Goal: Task Accomplishment & Management: Manage account settings

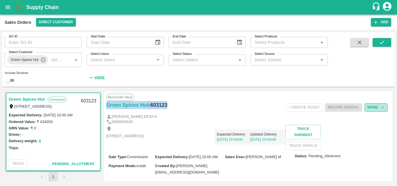
click at [375, 107] on button "More" at bounding box center [376, 108] width 23 height 8
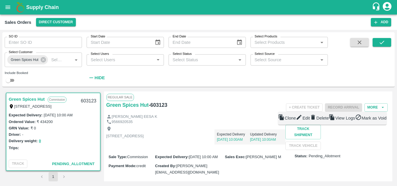
click at [270, 119] on div "[PERSON_NAME] EESA K" at bounding box center [248, 117] width 284 height 6
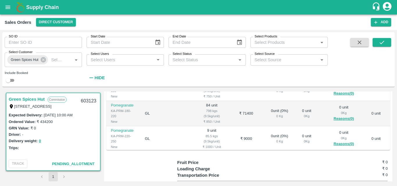
scroll to position [163, 0]
click at [231, 126] on td "₹ 71400" at bounding box center [247, 114] width 32 height 25
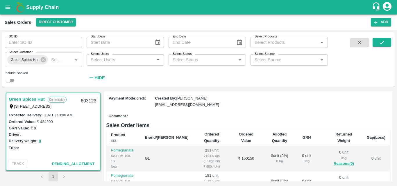
scroll to position [0, 0]
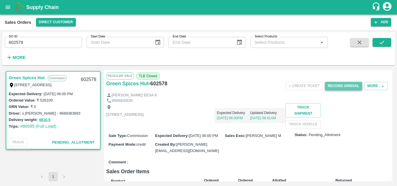
click at [345, 88] on button "Record Arrival" at bounding box center [343, 86] width 37 height 8
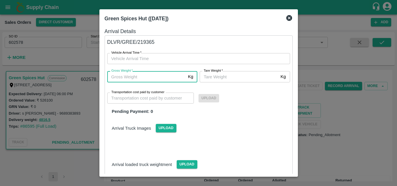
click at [139, 81] on input "Gross Weight   *" at bounding box center [146, 76] width 79 height 11
type input "4816.5"
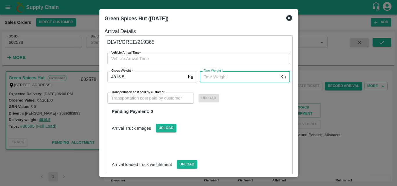
click at [213, 75] on input "[PERSON_NAME]   *" at bounding box center [239, 76] width 79 height 11
type input "6"
type input "8000"
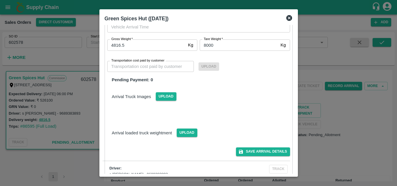
scroll to position [40, 0]
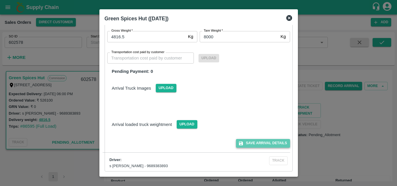
click at [254, 143] on button "Save Arrival Details" at bounding box center [263, 143] width 54 height 8
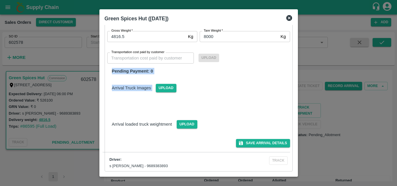
drag, startPoint x: 293, startPoint y: 85, endPoint x: 294, endPoint y: 62, distance: 23.9
click at [294, 62] on div "Arrival Details DLVR/GREE/219365 Vehicle Arrival Time   * Vehicle Arrival Time …" at bounding box center [198, 99] width 193 height 149
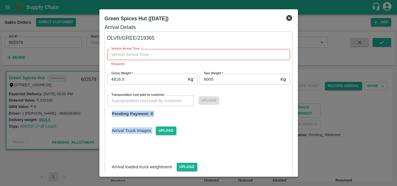
scroll to position [3, 0]
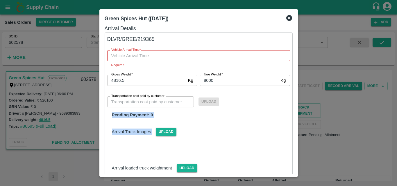
type input "DD/MM/YYYY hh:mm aa"
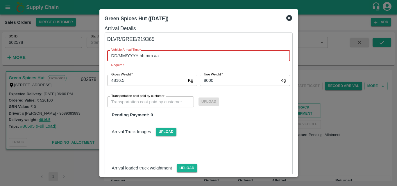
click at [237, 57] on input "DD/MM/YYYY hh:mm aa" at bounding box center [196, 55] width 179 height 11
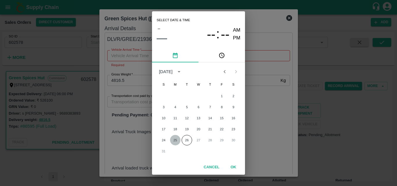
click at [176, 139] on button "25" at bounding box center [175, 140] width 10 height 10
type input "[DATE] 12:00 AM"
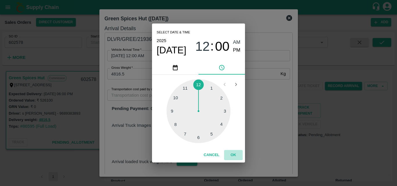
click at [232, 151] on button "OK" at bounding box center [233, 155] width 19 height 10
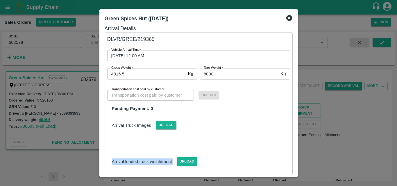
drag, startPoint x: 295, startPoint y: 135, endPoint x: 295, endPoint y: 160, distance: 24.4
click at [295, 160] on div "Green Spices Hut ([DATE]) Arrival Details DLVR/GREE/219365 Vehicle Arrival Time…" at bounding box center [198, 93] width 199 height 168
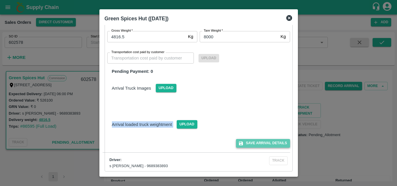
click at [252, 141] on button "Save Arrival Details" at bounding box center [263, 143] width 54 height 8
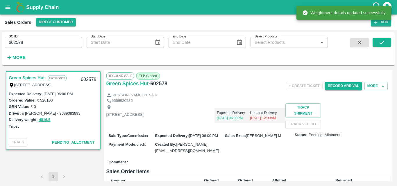
click at [252, 129] on div "[STREET_ADDRESS] Expected Delivery [DATE] 06:00PM Updated Delivery [DATE] 12:00…" at bounding box center [248, 116] width 284 height 25
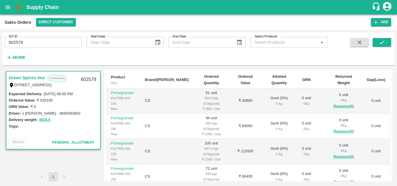
scroll to position [105, 0]
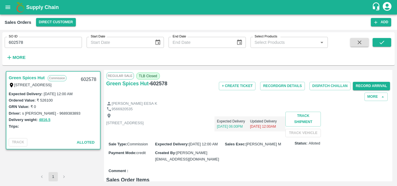
click at [252, 137] on div "[STREET_ADDRESS] Expected Delivery [DATE] 06:00PM Updated Delivery [DATE] 12:00…" at bounding box center [248, 124] width 284 height 25
click at [276, 137] on div "[STREET_ADDRESS] Expected Delivery [DATE] 06:00PM Updated Delivery [DATE] 12:00…" at bounding box center [248, 124] width 284 height 25
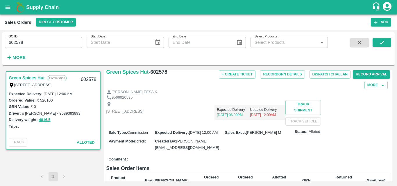
scroll to position [0, 0]
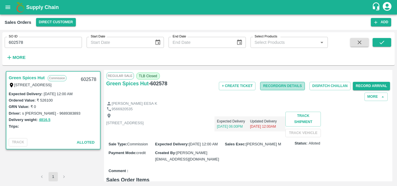
click at [285, 88] on button "Record GRN Details" at bounding box center [282, 86] width 44 height 8
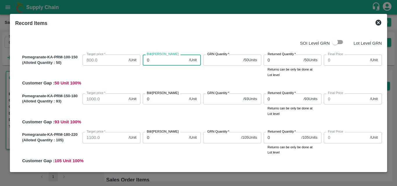
click at [153, 62] on input "0" at bounding box center [165, 60] width 44 height 11
type input "95"
type input "950"
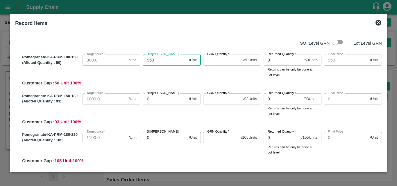
type input "950"
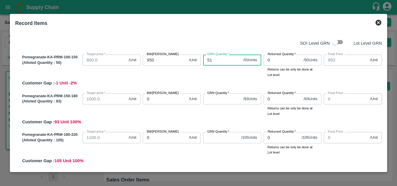
type input "51"
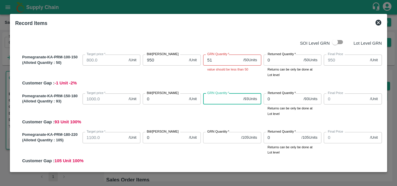
click at [154, 98] on input "0" at bounding box center [165, 99] width 44 height 11
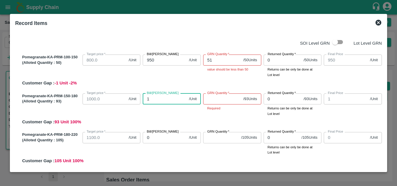
type input "12"
type input "120"
type input "1200"
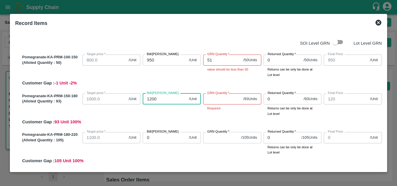
type input "1200"
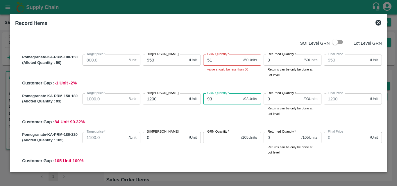
type input "93"
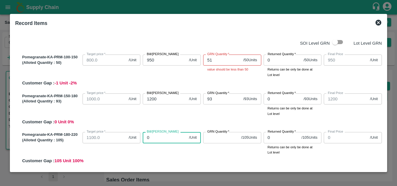
type input "1"
type input "14"
type input "147"
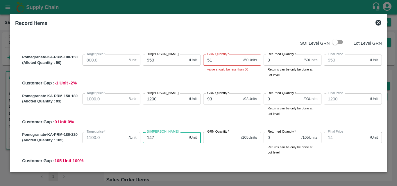
type input "147"
type input "1475"
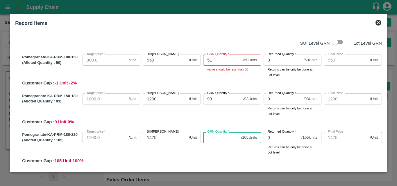
click at [218, 61] on input "51" at bounding box center [222, 60] width 38 height 11
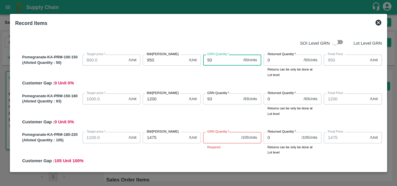
type input "50"
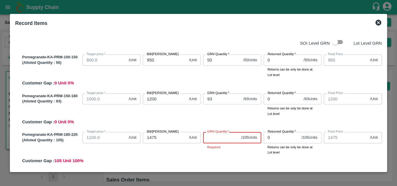
click at [212, 138] on input "GRN Quantity   *" at bounding box center [221, 137] width 36 height 11
type input "1"
type input "105"
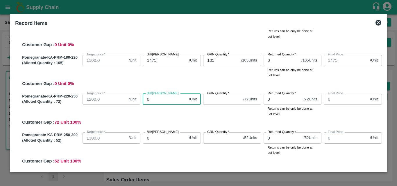
type input "1"
type input "17"
type input "170"
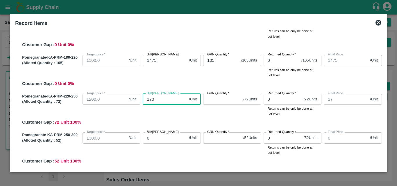
type input "170"
type input "1700"
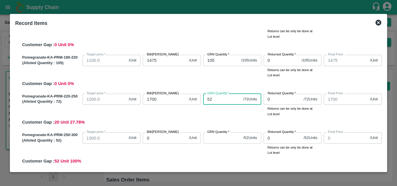
type input "52"
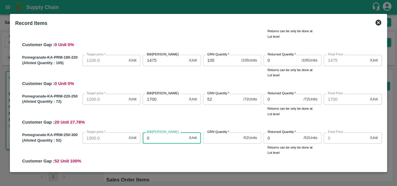
type input "1"
type input "18"
type input "189"
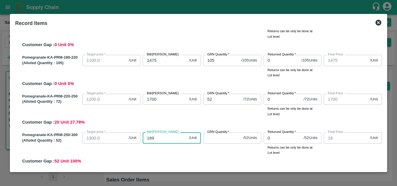
type input "189"
type input "18"
type input "180"
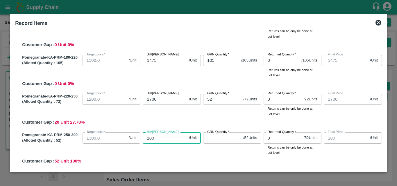
type input "1800"
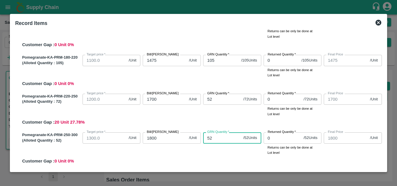
type input "52"
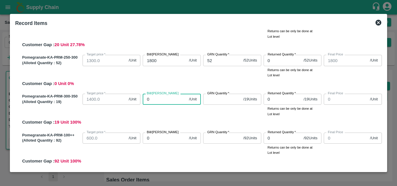
type input "1"
type input "18"
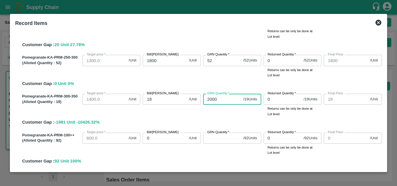
type input "2000"
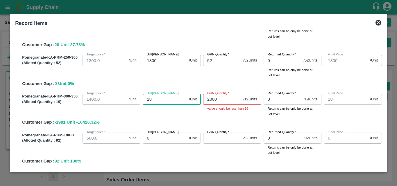
click at [154, 96] on input "18" at bounding box center [165, 99] width 44 height 11
type input "2"
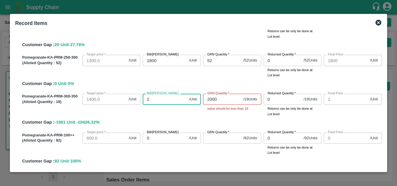
type input "20"
type input "200"
type input "2000"
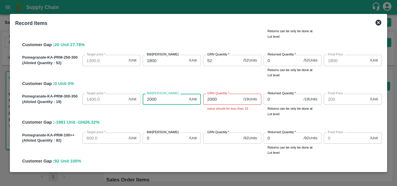
type input "2000"
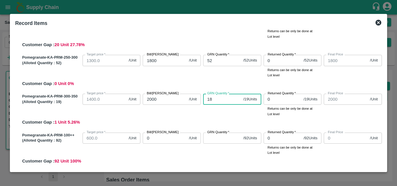
type input "18"
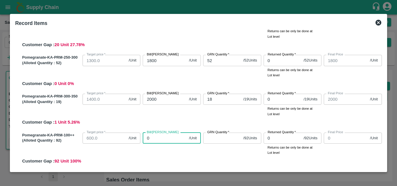
type input "9"
type input "92"
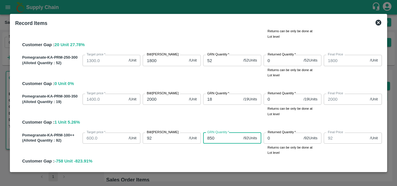
type input "850"
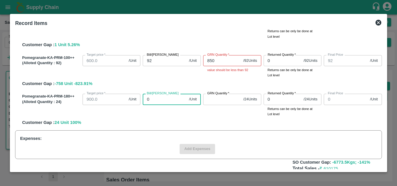
type input "2"
type input "24"
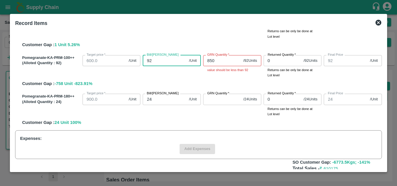
click at [158, 60] on input "92" at bounding box center [165, 60] width 44 height 11
type input "9"
type input "85"
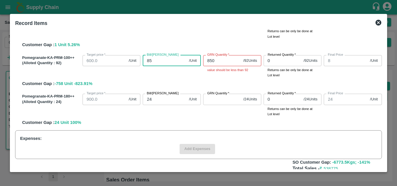
type input "85"
type input "850"
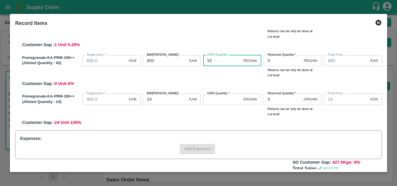
type input "92"
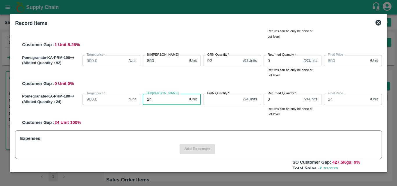
type input "6"
type input "65"
type input "659"
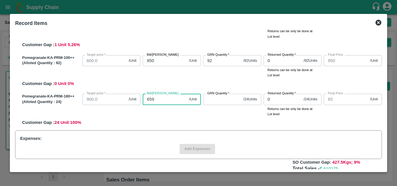
type input "659"
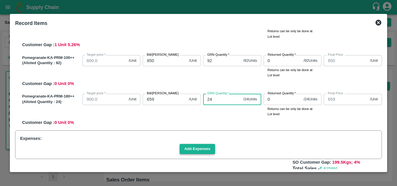
type input "24"
click at [191, 152] on button "Add Expenses" at bounding box center [197, 149] width 35 height 10
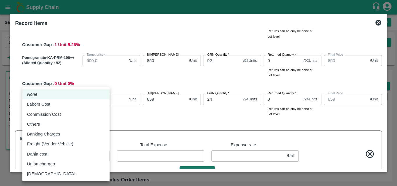
click at [98, 154] on body "Supply Chain Sales Orders Direct Customer Add SO ID 602578 SO ID Start Date Sta…" at bounding box center [198, 93] width 397 height 186
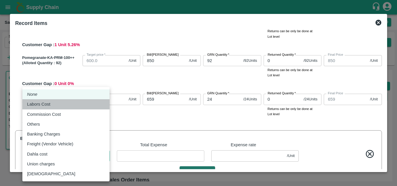
click at [76, 105] on div "Labors Cost" at bounding box center [66, 104] width 78 height 6
type input "Labors Cost"
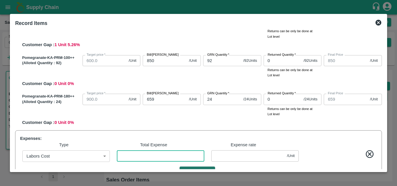
click at [135, 159] on input "number" at bounding box center [161, 156] width 88 height 11
type input "2"
type input "1474.9959"
type input "1699.9959"
type input "1799.9959"
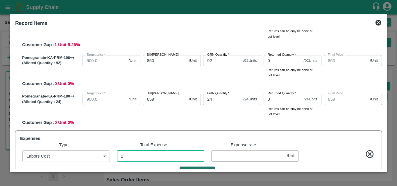
type input "1999.9959"
type input "658.9959"
type input "949.9959"
type input "1199.9959"
type input "849.9959"
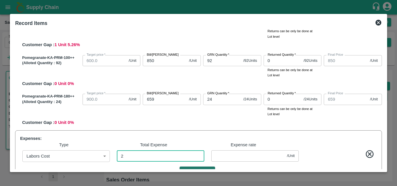
type input "0.00412"
type input "25"
type input "1474.9486"
type input "1699.9486"
type input "1799.9486"
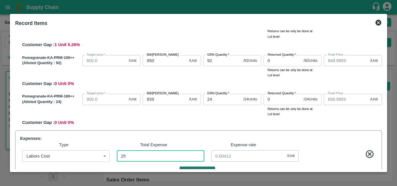
type input "1999.9486"
type input "658.9486"
type input "949.9486"
type input "1199.9486"
type input "849.9486"
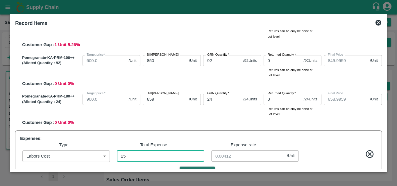
type input "0.05144"
type input "253"
type input "1474.4794"
type input "1699.4794"
type input "1799.4794"
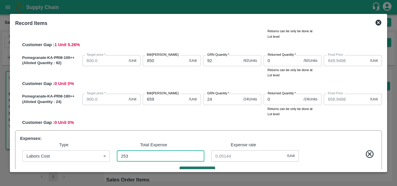
type input "1999.4794"
type input "658.4794"
type input "949.4794"
type input "1199.4794"
type input "849.4794"
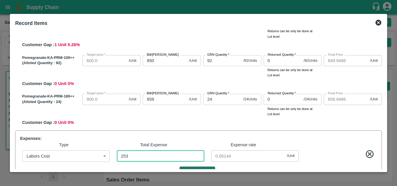
type input "0.52058"
type input "2535"
type input "1469.784"
type input "1694.784"
type input "1794.784"
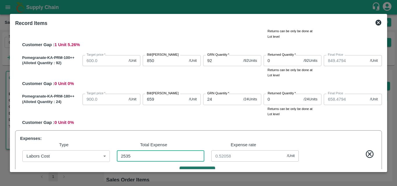
type input "1994.784"
type input "653.784"
type input "944.784"
type input "1194.784"
type input "844.784"
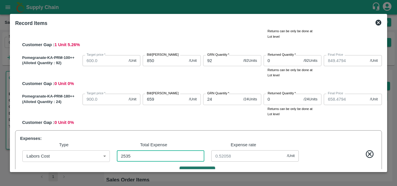
type input "5.21605"
type input "2535"
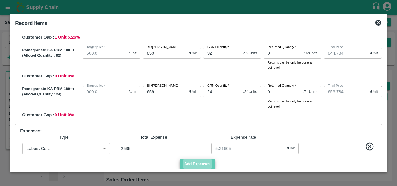
click at [201, 164] on button "Add Expenses" at bounding box center [197, 164] width 35 height 10
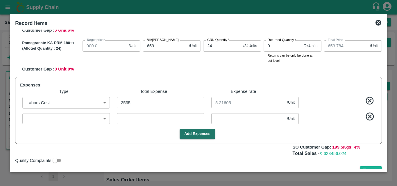
scroll to position [296, 0]
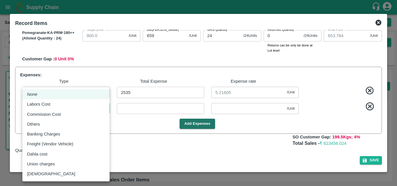
click at [95, 108] on body "Supply Chain Sales Orders Direct Customer Add SO ID 602578 SO ID Start Date Sta…" at bounding box center [198, 93] width 397 height 186
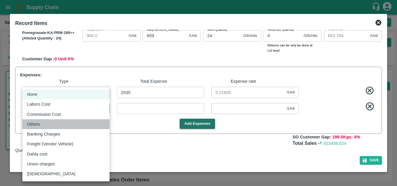
click at [61, 126] on div "Others" at bounding box center [66, 124] width 78 height 6
type input "Others"
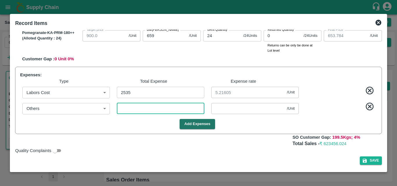
click at [138, 109] on input "number" at bounding box center [161, 108] width 88 height 11
type input "1469.7798"
type input "1694.7798"
type input "1794.7798"
type input "1994.7798"
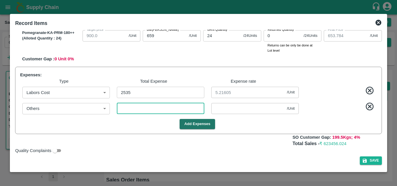
type input "653.7798"
type input "944.7798"
type input "1194.7798"
type input "844.7798"
type input "2"
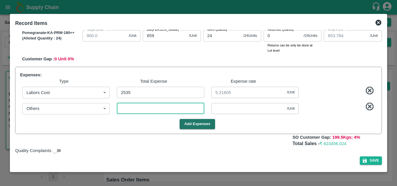
type input "0.00412"
type input "27"
type input "1469.7284"
type input "1694.7284"
type input "1794.7284"
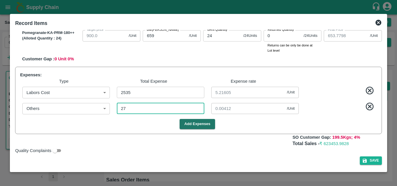
type input "1994.7284"
type input "653.7284"
type input "944.7284"
type input "1194.7284"
type input "844.7284"
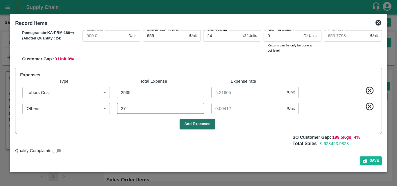
type input "0.05556"
type input "270"
type input "1469.2284"
type input "1694.2284"
type input "1794.2284"
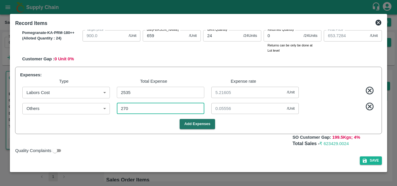
type input "1994.2284"
type input "653.2284"
type input "944.2284"
type input "1194.2284"
type input "844.2284"
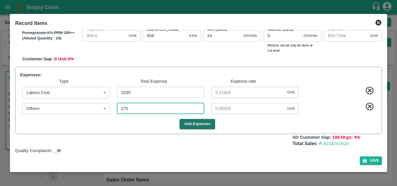
type input "0.55556"
type input "270"
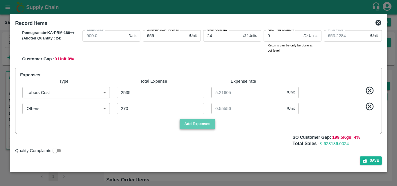
click at [190, 125] on button "Add Expenses" at bounding box center [197, 124] width 35 height 10
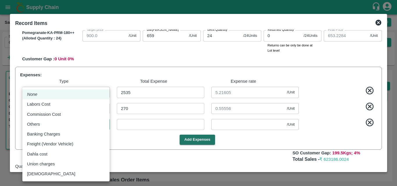
click at [50, 119] on body "Supply Chain Sales Orders Direct Customer Add SO ID 602578 SO ID Start Date Sta…" at bounding box center [198, 93] width 397 height 186
click at [53, 125] on div "Others" at bounding box center [66, 124] width 78 height 6
type input "Others"
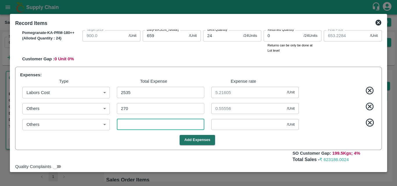
click at [154, 123] on input "number" at bounding box center [161, 124] width 88 height 11
type input "6"
type input "1469.216"
type input "1694.216"
type input "1794.216"
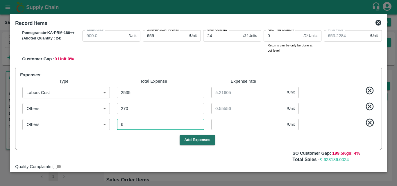
type input "1994.216"
type input "653.216"
type input "944.216"
type input "1194.216"
type input "844.216"
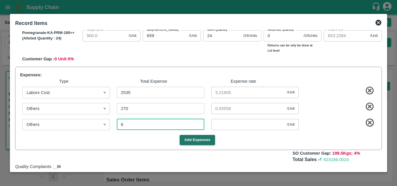
type input "0.01235"
type input "66"
type input "1467.8683"
type input "1692.8683"
type input "1792.8683"
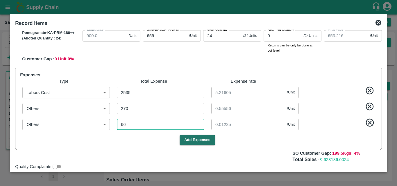
type input "1992.8683"
type input "651.8683"
type input "942.8683"
type input "1192.8683"
type input "842.8683"
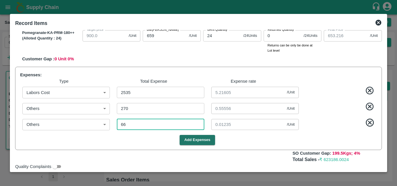
type input "661"
type input "1.36008"
type input "661"
click at [209, 62] on div "Pomegranate-KA-PRM-180++ (Alloted Quantity : 24 ) Target price   * 900.0 /Unit …" at bounding box center [201, 45] width 362 height 34
click at [369, 91] on icon at bounding box center [370, 91] width 8 height 8
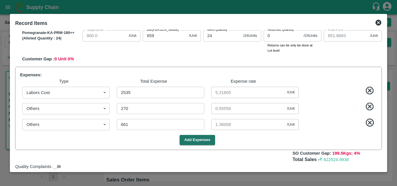
type input "1473.08436"
type input "1698.08436"
type input "1798.08436"
type input "1998.08436"
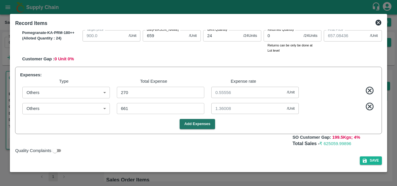
click at [369, 91] on icon at bounding box center [370, 91] width 8 height 8
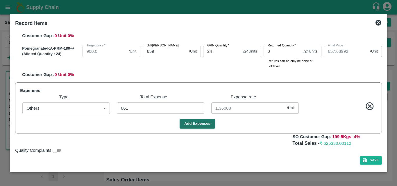
click at [369, 91] on div "Expenses: Type Total Expense Expense rate Others Others ​ 661 ​ 1.36008 /Unit ​…" at bounding box center [198, 108] width 367 height 51
click at [370, 108] on icon at bounding box center [370, 106] width 8 height 8
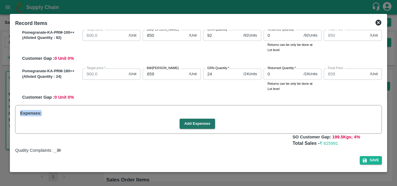
scroll to position [258, 0]
click at [160, 71] on input "659" at bounding box center [165, 74] width 44 height 11
click at [185, 60] on div "Pomegranate-KA-PRM-100++ (Alloted Quantity : 92 ) Target price   * 600.0 /Unit …" at bounding box center [201, 45] width 362 height 34
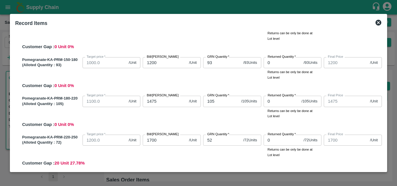
scroll to position [0, 0]
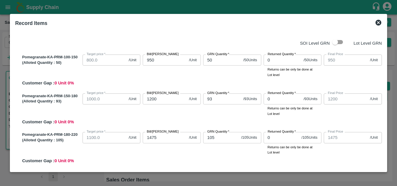
click at [174, 123] on div "Pomegranate-KA-PRM-150-180 (Alloted Quantity : 93 ) Target price   * 1000.0 /Un…" at bounding box center [201, 108] width 362 height 34
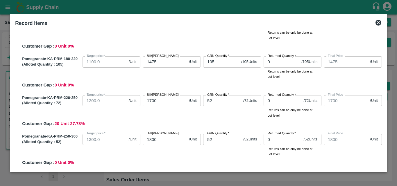
scroll to position [82, 0]
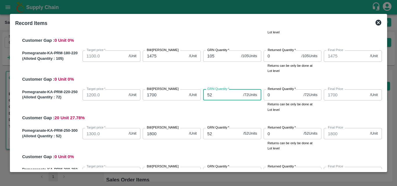
click at [215, 98] on input "52" at bounding box center [222, 95] width 38 height 11
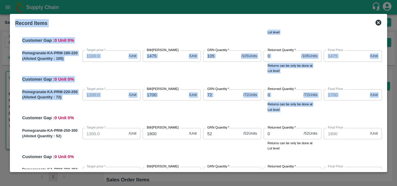
drag, startPoint x: 385, startPoint y: 105, endPoint x: 393, endPoint y: 150, distance: 46.0
click at [393, 150] on div "Record Items SOI Level GRN Lot Level GRN Pomegranate-KA-PRM-100-150 (Alloted Qu…" at bounding box center [198, 93] width 397 height 186
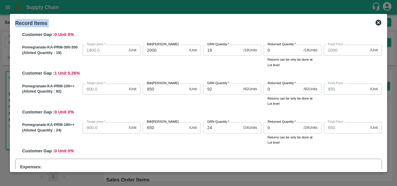
scroll to position [258, 0]
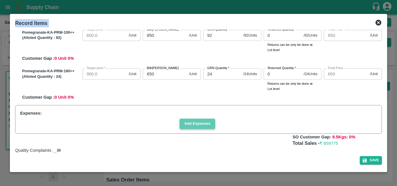
click at [203, 126] on button "Add Expenses" at bounding box center [197, 124] width 35 height 10
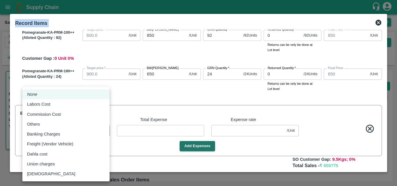
click at [69, 133] on body "Supply Chain Sales Orders Direct Customer Add SO ID 602578 SO ID Start Date Sta…" at bounding box center [198, 93] width 397 height 186
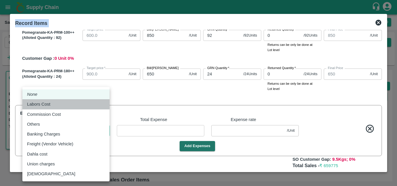
click at [65, 106] on div "Labors Cost" at bounding box center [66, 104] width 78 height 6
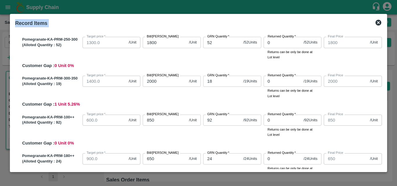
scroll to position [170, 0]
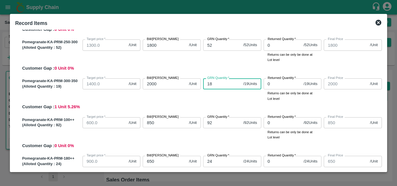
click at [217, 83] on input "18" at bounding box center [222, 84] width 38 height 11
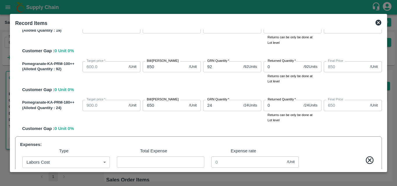
scroll to position [281, 0]
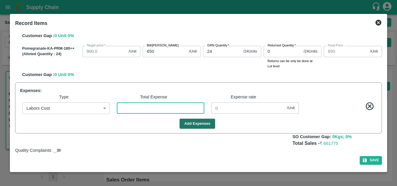
click at [139, 108] on input "number" at bounding box center [161, 108] width 88 height 11
click at [203, 125] on button "Add Expenses" at bounding box center [197, 124] width 35 height 10
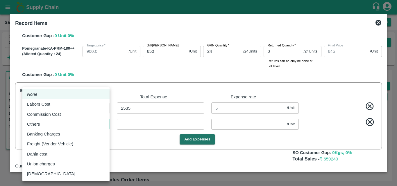
click at [51, 124] on body "Supply Chain Sales Orders Direct Customer Add SO ID 602578 SO ID Start Date Sta…" at bounding box center [198, 93] width 397 height 186
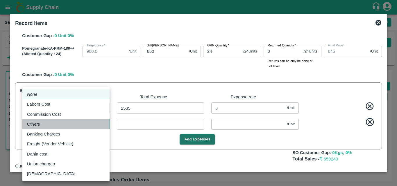
click at [56, 126] on div "Others" at bounding box center [66, 124] width 78 height 6
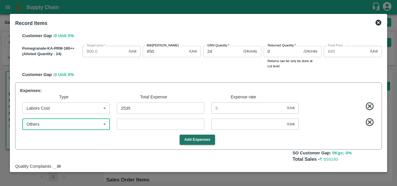
click at [138, 127] on input "number" at bounding box center [161, 124] width 88 height 11
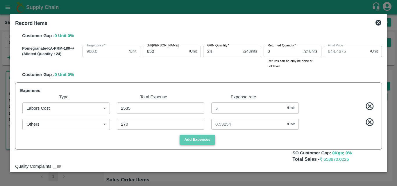
click at [193, 138] on button "Add Expenses" at bounding box center [197, 140] width 35 height 10
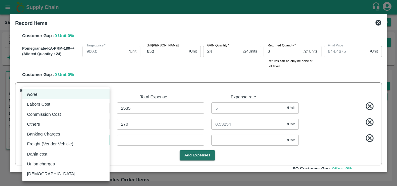
click at [77, 144] on body "Supply Chain Sales Orders Direct Customer Add SO ID 602578 SO ID Start Date Sta…" at bounding box center [198, 93] width 397 height 186
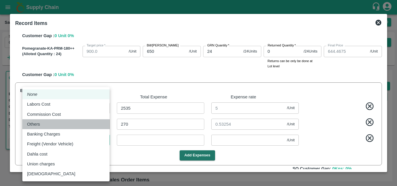
click at [47, 124] on div "Others" at bounding box center [66, 124] width 78 height 6
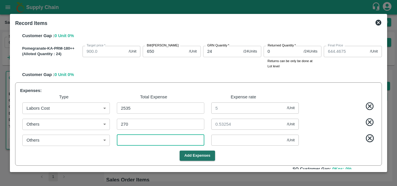
click at [163, 142] on input "number" at bounding box center [161, 140] width 88 height 11
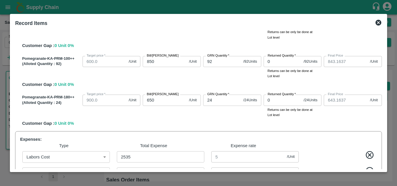
scroll to position [231, 0]
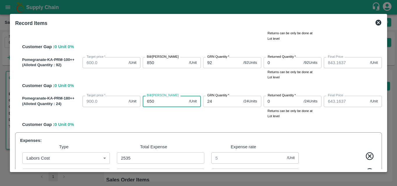
click at [165, 103] on input "650" at bounding box center [165, 101] width 44 height 11
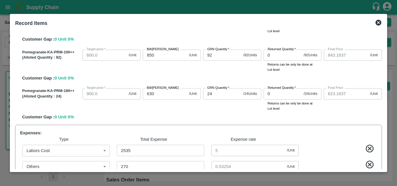
scroll to position [236, 0]
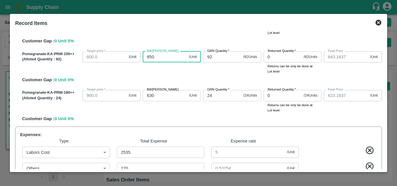
click at [165, 56] on input "850" at bounding box center [165, 56] width 44 height 11
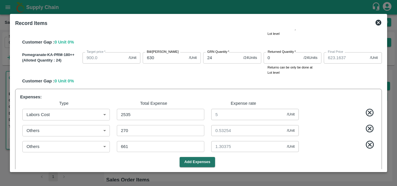
scroll to position [269, 0]
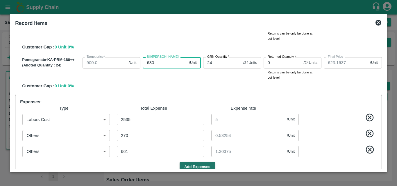
click at [157, 65] on input "630" at bounding box center [165, 62] width 44 height 11
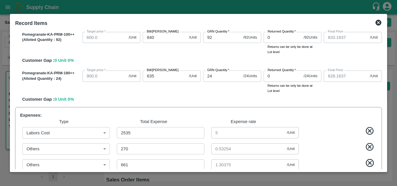
scroll to position [253, 0]
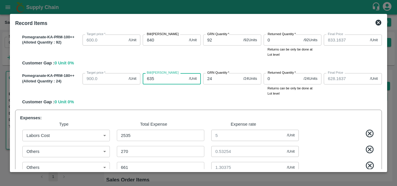
click at [161, 78] on input "635" at bounding box center [165, 78] width 44 height 11
click at [385, 119] on div "Record Items SOI Level GRN Lot Level GRN Pomegranate-KA-PRM-100-150 (Alloted Qu…" at bounding box center [198, 93] width 377 height 158
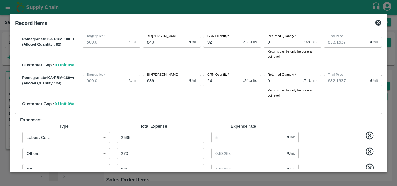
scroll to position [249, 0]
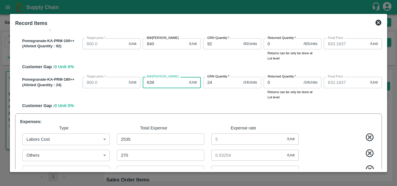
click at [161, 82] on input "639" at bounding box center [165, 82] width 44 height 11
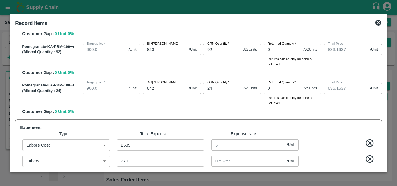
scroll to position [241, 0]
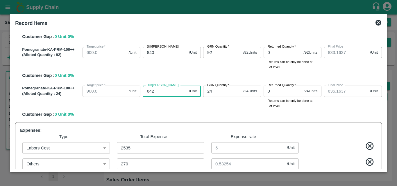
click at [157, 94] on input "642" at bounding box center [165, 91] width 44 height 11
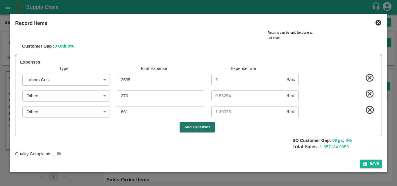
scroll to position [310, 0]
click at [375, 161] on button "Save" at bounding box center [371, 163] width 22 height 8
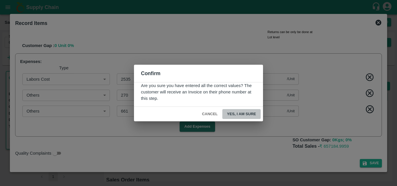
click at [252, 113] on button "Yes, I am sure" at bounding box center [241, 114] width 38 height 10
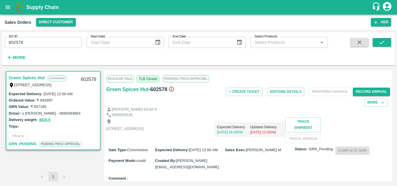
click at [260, 135] on div "Expected Delivery [DATE] 06:00PM Updated Delivery [DATE] 12:00AM" at bounding box center [215, 128] width 142 height 20
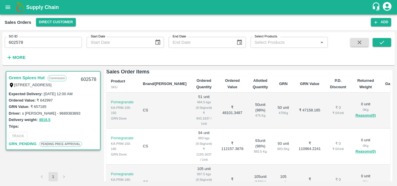
scroll to position [128, 0]
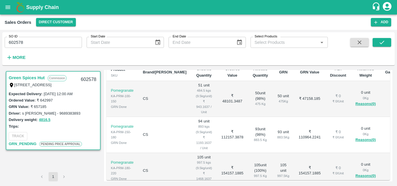
drag, startPoint x: 392, startPoint y: 121, endPoint x: 392, endPoint y: 94, distance: 27.3
click at [392, 94] on div "Regular Sale TLB Closed PENDING PRICE APPROVAL Green Spices Hut - 602578 + Crea…" at bounding box center [248, 126] width 289 height 112
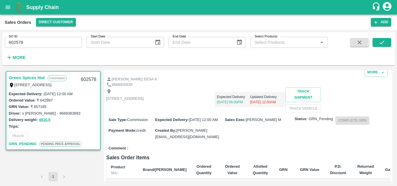
scroll to position [0, 0]
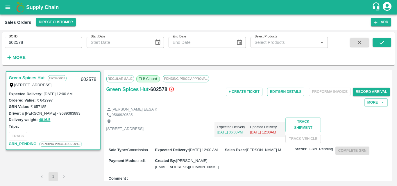
click at [281, 91] on button "Edit GRN Details" at bounding box center [285, 92] width 37 height 8
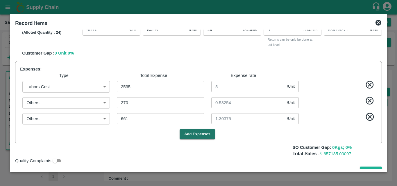
scroll to position [313, 0]
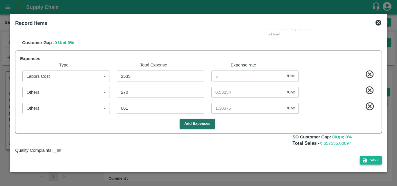
click at [372, 162] on button "Save" at bounding box center [371, 160] width 22 height 8
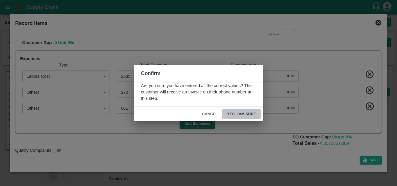
click at [252, 113] on button "Yes, I am sure" at bounding box center [241, 114] width 38 height 10
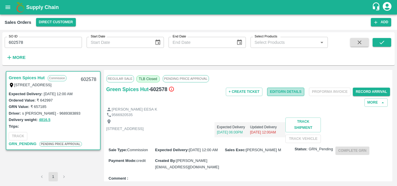
click at [278, 89] on button "Edit GRN Details" at bounding box center [285, 92] width 37 height 8
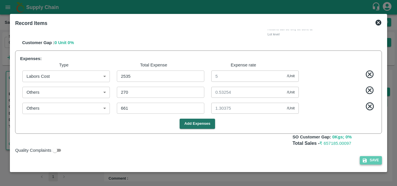
click at [372, 161] on button "Save" at bounding box center [371, 160] width 22 height 8
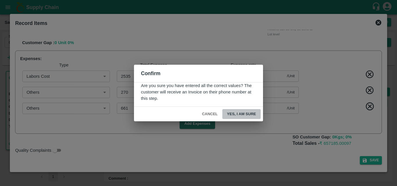
click at [242, 115] on button "Yes, I am sure" at bounding box center [241, 114] width 38 height 10
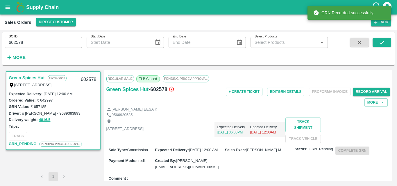
click at [234, 111] on div "[PERSON_NAME] EESA K" at bounding box center [248, 110] width 284 height 6
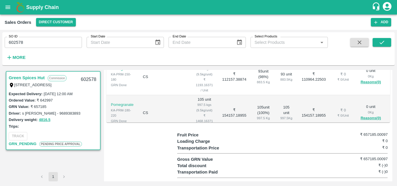
scroll to position [186, 0]
click at [251, 95] on td "93 unit ( 98 %) 883.5 Kg" at bounding box center [263, 77] width 25 height 36
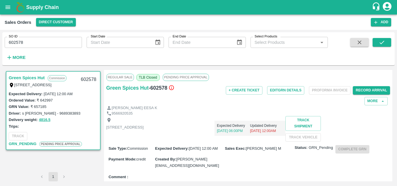
scroll to position [0, 0]
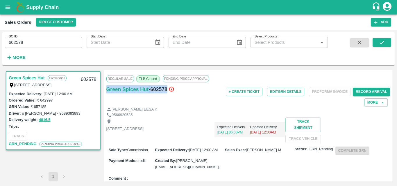
drag, startPoint x: 105, startPoint y: 86, endPoint x: 166, endPoint y: 92, distance: 61.3
click at [166, 92] on div "Regular Sale TLB Closed PENDING PRICE APPROVAL Green Spices Hut - 602578 + Crea…" at bounding box center [248, 126] width 289 height 112
copy div "Green Spices Hut - 602578"
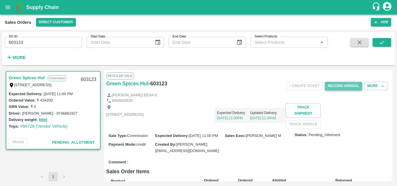
click at [338, 88] on button "Record Arrival" at bounding box center [343, 86] width 37 height 8
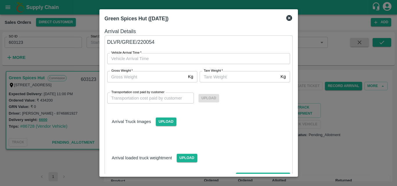
type input "DD/MM/YYYY hh:mm aa"
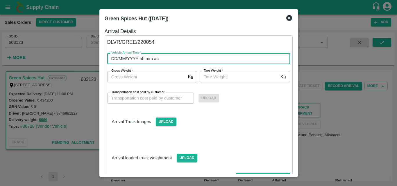
click at [224, 59] on input "DD/MM/YYYY hh:mm aa" at bounding box center [196, 58] width 179 height 11
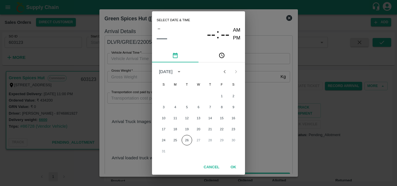
click at [222, 140] on div "24 25 26 27 28 29 30" at bounding box center [198, 140] width 93 height 10
click at [198, 141] on div "24 25 26 27 28 29 30" at bounding box center [198, 140] width 93 height 10
click at [186, 140] on button "26" at bounding box center [187, 140] width 10 height 10
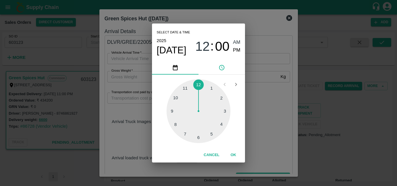
type input "26/08/2025 12:00 AM"
click at [235, 156] on button "OK" at bounding box center [233, 155] width 19 height 10
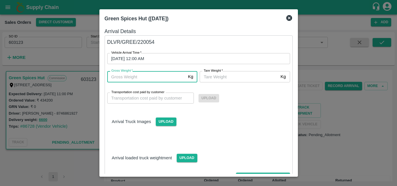
click at [161, 75] on input "Gross Weight   *" at bounding box center [146, 76] width 79 height 11
type input "6600"
click at [232, 79] on input "[PERSON_NAME]   *" at bounding box center [239, 76] width 79 height 11
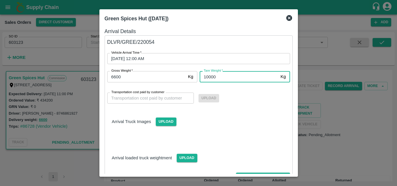
type input "10000"
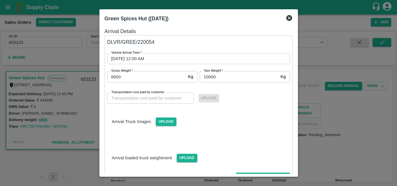
scroll to position [34, 0]
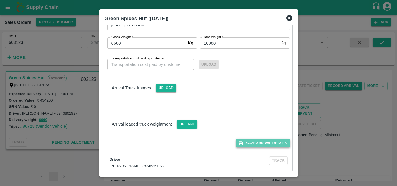
click at [256, 142] on button "Save Arrival Details" at bounding box center [263, 143] width 54 height 8
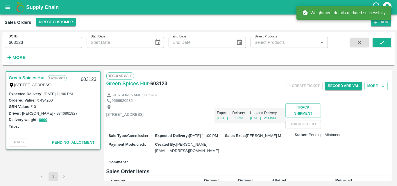
click at [257, 124] on div "Expected Delivery 28 Aug, 11:00PM Updated Delivery 26 Aug, 12:00AM" at bounding box center [215, 116] width 142 height 25
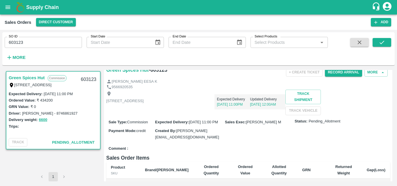
scroll to position [0, 0]
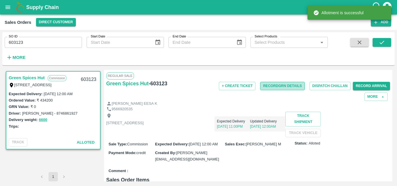
click at [280, 88] on button "Record GRN Details" at bounding box center [282, 86] width 44 height 8
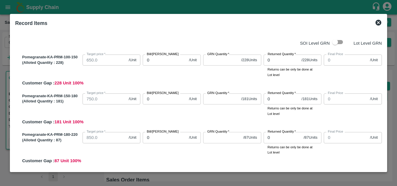
click at [151, 60] on input "0" at bounding box center [165, 60] width 44 height 11
type input "228"
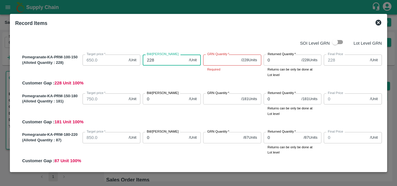
click at [151, 60] on input "228" at bounding box center [165, 60] width 44 height 11
type input "8"
type input "80"
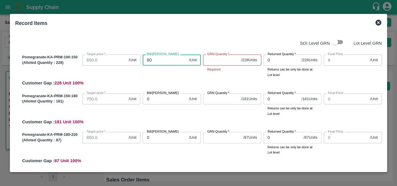
type input "80"
type input "800"
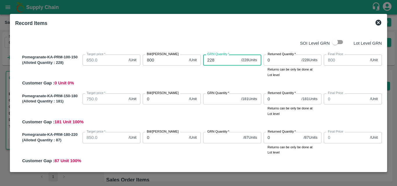
type input "228"
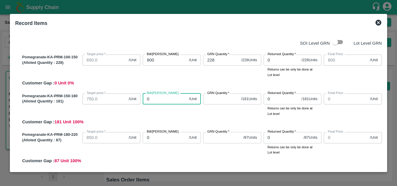
click at [170, 103] on input "0" at bounding box center [165, 99] width 44 height 11
type input "10"
type input "100"
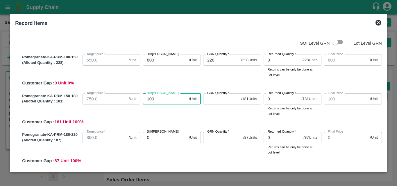
type input "1000"
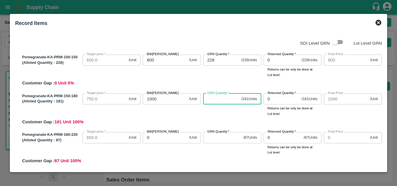
click at [207, 97] on input "GRN Quantity   *" at bounding box center [221, 99] width 36 height 11
type input "181"
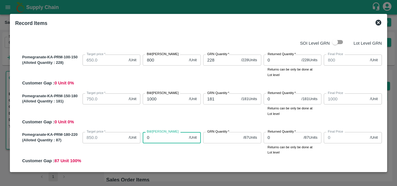
click at [163, 141] on input "0" at bounding box center [165, 137] width 44 height 11
type input "13"
type input "130"
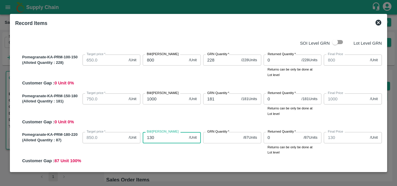
type input "1300"
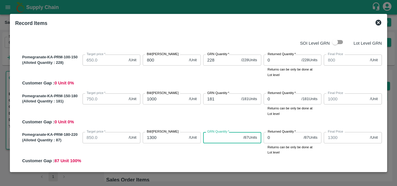
click at [214, 141] on input "GRN Quantity   *" at bounding box center [222, 137] width 38 height 11
type input "87"
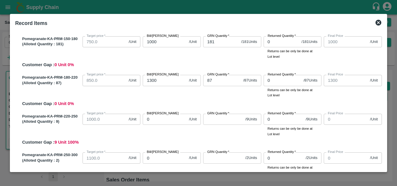
scroll to position [61, 0]
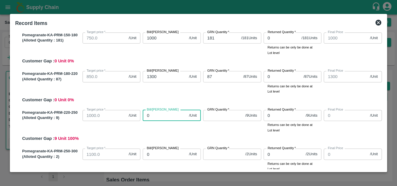
click at [163, 113] on input "0" at bounding box center [165, 115] width 44 height 11
type input "15"
type input "150"
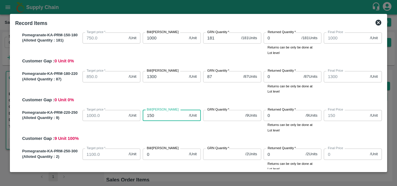
type input "1500"
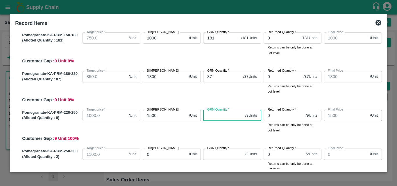
click at [218, 115] on input "GRN Quantity   *" at bounding box center [223, 115] width 40 height 11
type input "9"
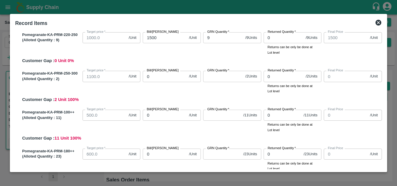
scroll to position [141, 0]
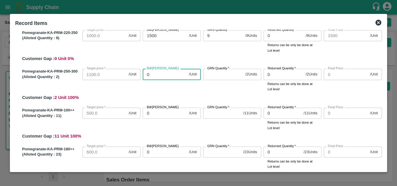
click at [154, 75] on input "0" at bounding box center [165, 74] width 44 height 11
type input "2"
type input "16"
type input "160"
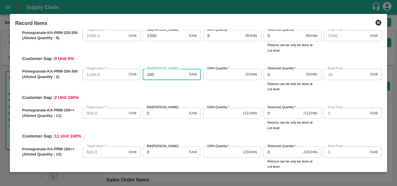
type input "160"
type input "1600"
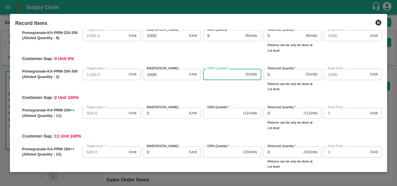
click at [213, 75] on input "GRN Quantity   *" at bounding box center [223, 74] width 40 height 11
type input "2"
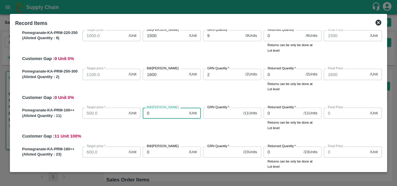
click at [157, 114] on input "0" at bounding box center [165, 113] width 44 height 11
type input "11"
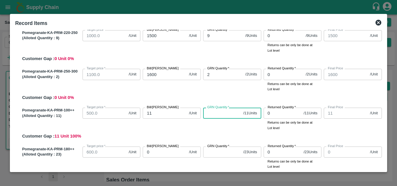
click at [207, 113] on input "GRN Quantity   *" at bounding box center [222, 113] width 38 height 11
type input "500"
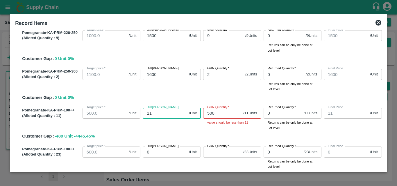
click at [156, 115] on input "11" at bounding box center [165, 113] width 44 height 11
type input "1"
type input "50"
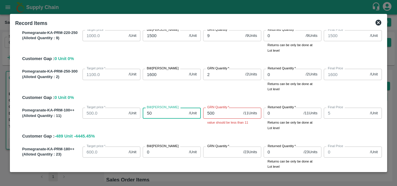
type input "50"
type input "500"
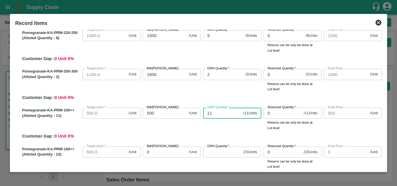
type input "11"
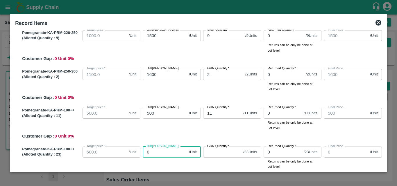
click at [158, 154] on input "0" at bounding box center [165, 152] width 44 height 11
type input "75"
type input "750"
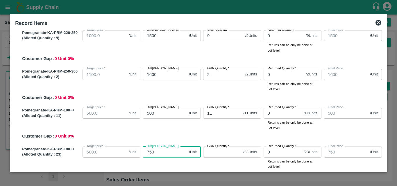
type input "750"
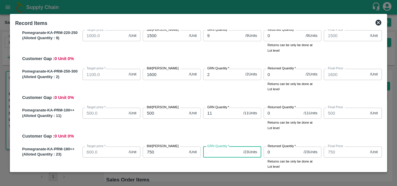
click at [216, 154] on input "GRN Quantity   *" at bounding box center [222, 152] width 38 height 11
type input "23"
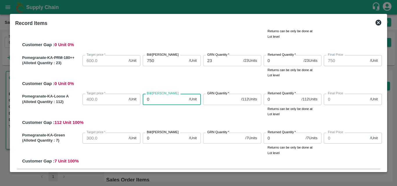
type input "1"
type input "11"
type input "112"
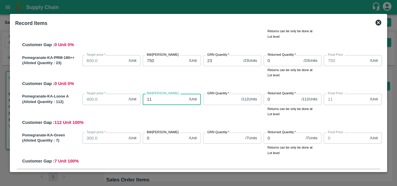
type input "112"
click at [168, 97] on input "112" at bounding box center [165, 99] width 44 height 11
type input "6"
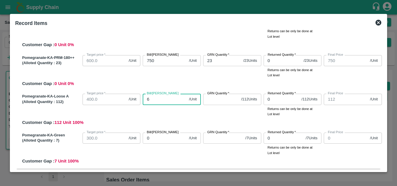
type input "6"
type input "60"
type input "600"
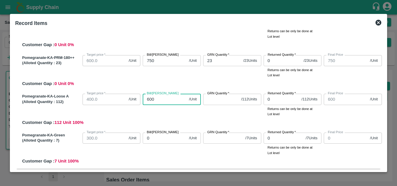
type input "6001"
type input "60011"
type input "600112"
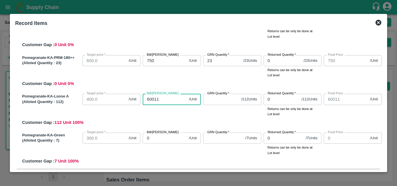
type input "600112"
type input "60011"
type input "6001"
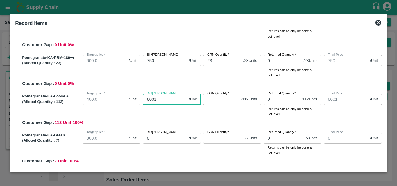
type input "600"
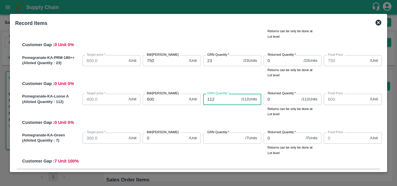
type input "112"
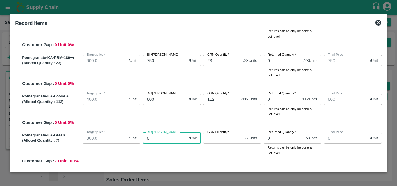
click at [158, 141] on input "0" at bounding box center [165, 138] width 44 height 11
type input "7"
click at [208, 140] on input "GRN Quantity   *" at bounding box center [223, 138] width 40 height 11
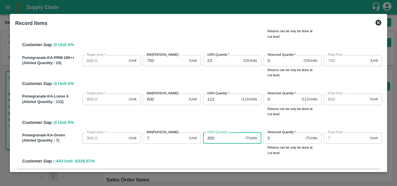
type input "450"
drag, startPoint x: 384, startPoint y: 108, endPoint x: 383, endPoint y: 120, distance: 12.8
click at [383, 120] on div "Record Items SOI Level GRN Lot Level GRN Pomegranate-KA-PRM-100-150 (Alloted Qu…" at bounding box center [198, 93] width 377 height 158
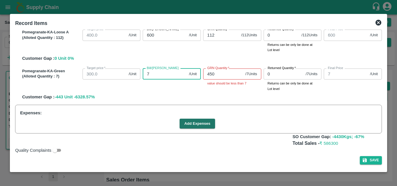
click at [157, 72] on input "7" at bounding box center [165, 74] width 44 height 11
type input "4"
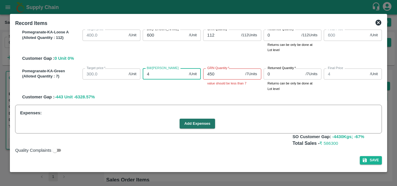
type input "45"
type input "450"
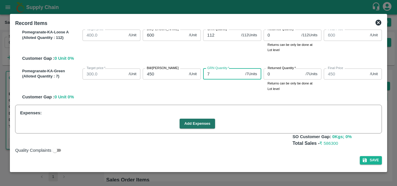
type input "7"
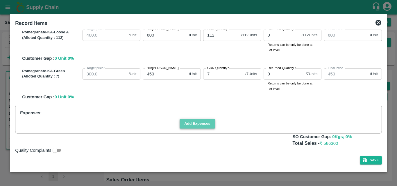
click at [194, 122] on button "Add Expenses" at bounding box center [197, 124] width 35 height 10
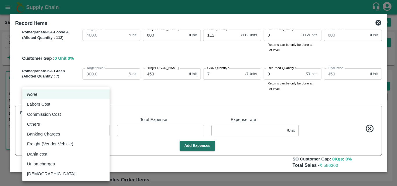
click at [84, 133] on body "Supply Chain Sales Orders Direct Customer Add SO ID 603123 SO ID Start Date Sta…" at bounding box center [198, 93] width 397 height 186
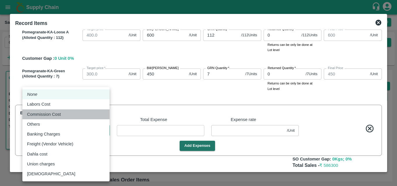
click at [67, 116] on div "Commission Cost" at bounding box center [66, 114] width 78 height 6
type input "Commission Cost"
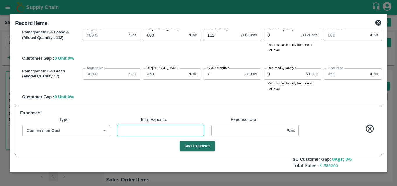
click at [141, 131] on input "number" at bounding box center [161, 130] width 88 height 11
type input "5"
type input "599.9924"
type input "799.9924"
type input "999.9924"
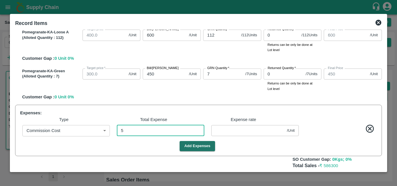
type input "1299.9924"
type input "1499.9924"
type input "1599.9924"
type input "499.9924"
type input "749.9924"
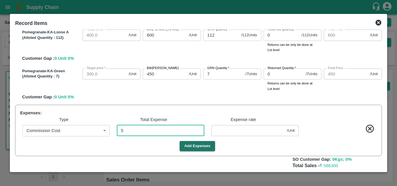
type input "449.9924"
type input "0.00758"
type input "58"
type input "599.9121"
type input "799.9121"
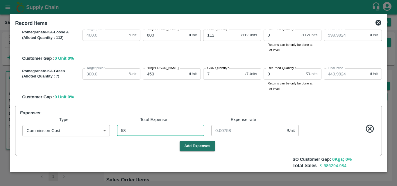
type input "999.9121"
type input "1299.9121"
type input "1499.9121"
type input "1599.9121"
type input "499.9121"
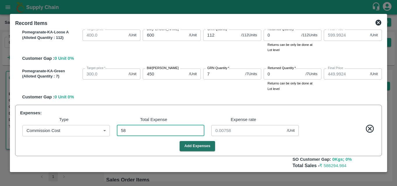
type input "749.9121"
type input "449.9121"
type input "0.08788"
type input "587"
type input "599.1106"
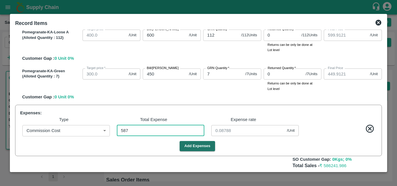
type input "799.1106"
type input "999.1106"
type input "1299.1106"
type input "1499.1106"
type input "1599.1106"
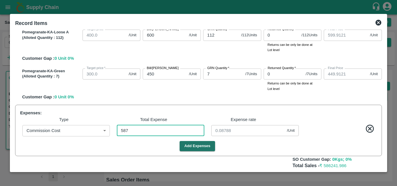
type input "499.1106"
type input "749.1106"
type input "449.1106"
type input "0.88939"
type input "587"
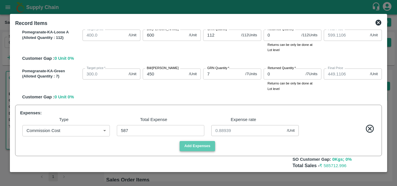
click at [204, 144] on button "Add Expenses" at bounding box center [197, 146] width 35 height 10
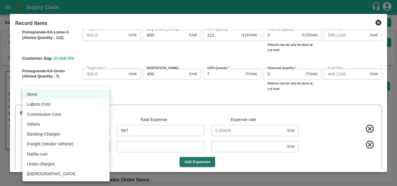
click at [59, 147] on body "Supply Chain Sales Orders Direct Customer Add SO ID 603123 SO ID Start Date Sta…" at bounding box center [198, 93] width 397 height 186
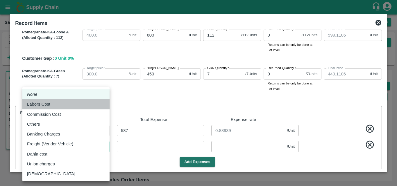
click at [59, 106] on div "Labors Cost" at bounding box center [66, 104] width 78 height 6
type input "Labors Cost"
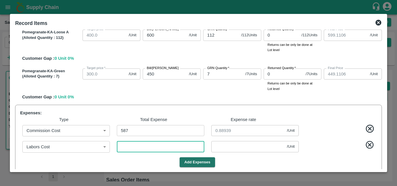
click at [153, 149] on input "number" at bounding box center [161, 146] width 88 height 11
type input "3"
type input "599.1061"
type input "799.1061"
type input "999.1061"
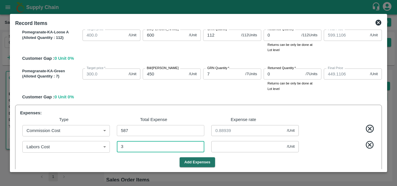
type input "1299.1061"
type input "1499.1061"
type input "1599.1061"
type input "499.1061"
type input "749.1061"
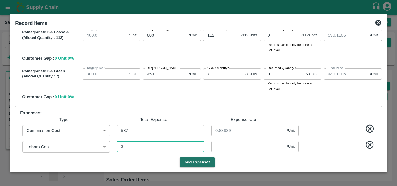
type input "449.1061"
type input "0.00455"
type input "599.0606"
type input "799.0606"
type input "999.0606"
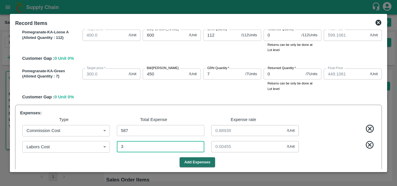
type input "1299.0606"
type input "1499.0606"
type input "1599.0606"
type input "499.0606"
type input "749.0606"
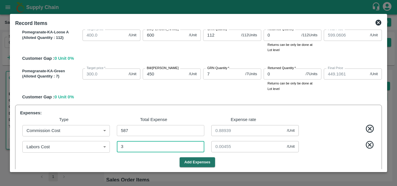
type input "449.0606"
type input "33"
type input "0.05"
type input "330"
type input "598.6106"
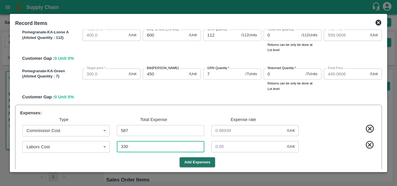
type input "798.6106"
type input "998.6106"
type input "1298.6106"
type input "1498.6106"
type input "1598.6106"
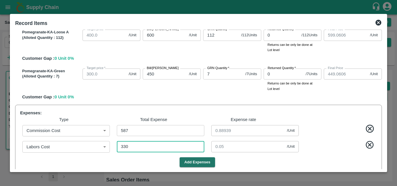
type input "498.6106"
type input "748.6106"
type input "448.6106"
type input "0.5"
type input "3300"
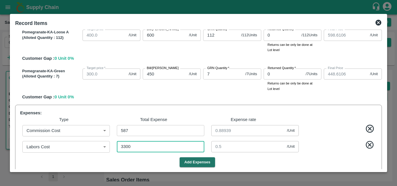
type input "594.1106"
type input "794.1106"
type input "994.1106"
type input "1294.1106"
type input "1494.1106"
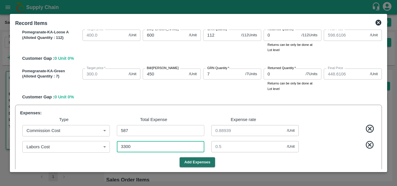
type input "1594.1106"
type input "494.1106"
type input "744.1106"
type input "444.1106"
type input "5"
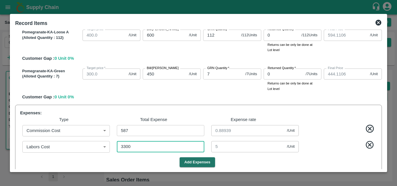
type input "3300"
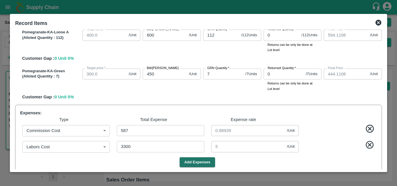
click at [196, 155] on div "Expenses: Type Total Expense Expense rate Commission Cost Commission Cost ​ 587…" at bounding box center [198, 138] width 367 height 67
click at [197, 161] on button "Add Expenses" at bounding box center [197, 163] width 35 height 10
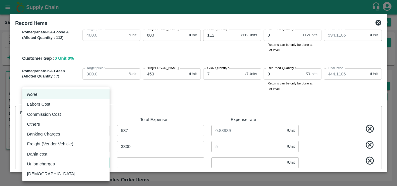
click at [67, 167] on body "Supply Chain Sales Orders Direct Customer Add SO ID 603123 SO ID Start Date Sta…" at bounding box center [198, 93] width 397 height 186
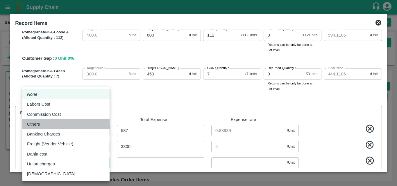
click at [59, 124] on div "Others" at bounding box center [66, 124] width 78 height 6
type input "Others"
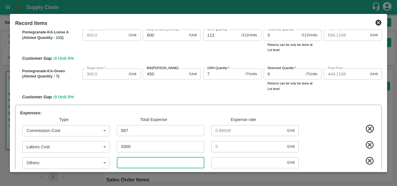
click at [134, 164] on input "number" at bounding box center [161, 163] width 88 height 11
type input "6"
type input "594.1015"
type input "794.1015"
type input "994.1015"
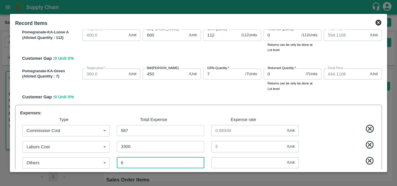
type input "1294.1015"
type input "1494.1015"
type input "1594.1015"
type input "494.1015"
type input "744.1015"
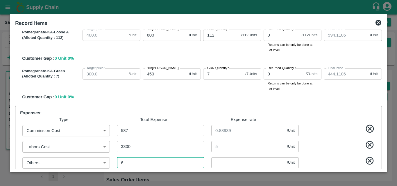
type input "444.1015"
type input "0.00909"
type input "60"
type input "594.0197"
type input "794.0197"
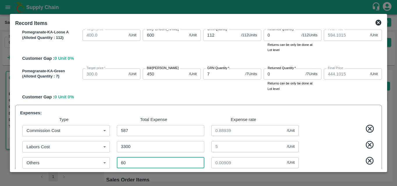
type input "994.0197"
type input "1294.0197"
type input "1494.0197"
type input "1594.0197"
type input "494.0197"
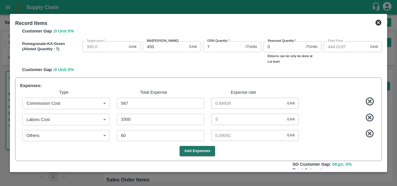
scroll to position [352, 0]
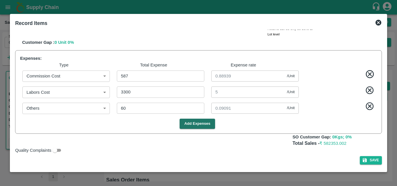
click at [380, 170] on div "Record Items SOI Level GRN Lot Level GRN Pomegranate-KA-PRM-100-150 (Alloted Qu…" at bounding box center [198, 93] width 377 height 158
click at [371, 163] on button "Save" at bounding box center [371, 160] width 22 height 8
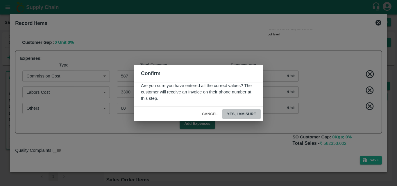
click at [248, 112] on button "Yes, I am sure" at bounding box center [241, 114] width 38 height 10
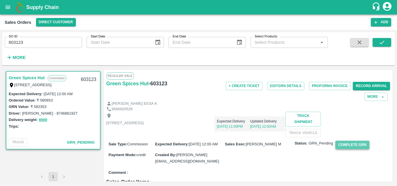
click at [349, 149] on button "Complete GRN" at bounding box center [353, 145] width 34 height 8
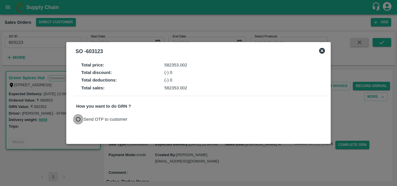
click at [77, 118] on input "Send OTP to customer" at bounding box center [78, 119] width 11 height 11
click at [147, 119] on button "Send OTP" at bounding box center [144, 119] width 24 height 8
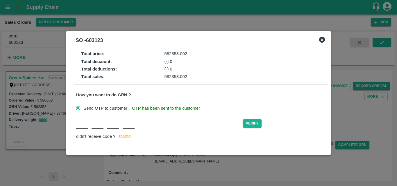
click at [80, 128] on input "text" at bounding box center [82, 123] width 12 height 10
click at [251, 121] on button "Verify" at bounding box center [252, 124] width 19 height 8
